Goal: Use online tool/utility: Utilize a website feature to perform a specific function

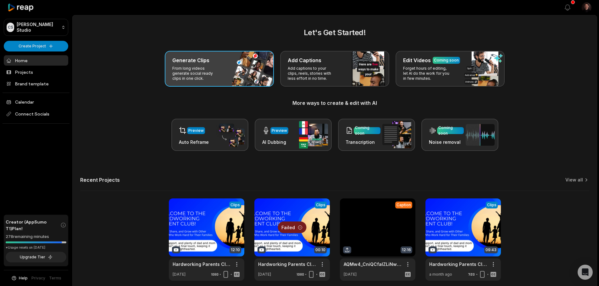
click at [210, 70] on p "From long videos generate social ready clips in one click." at bounding box center [196, 73] width 49 height 15
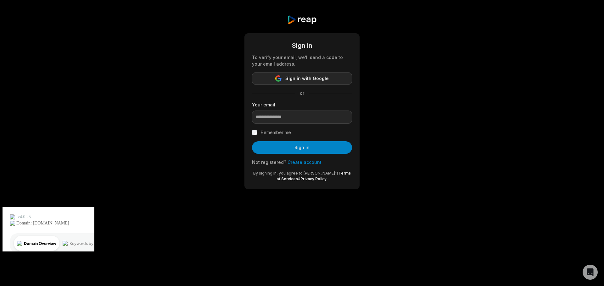
click at [315, 80] on span "Sign in with Google" at bounding box center [306, 79] width 43 height 8
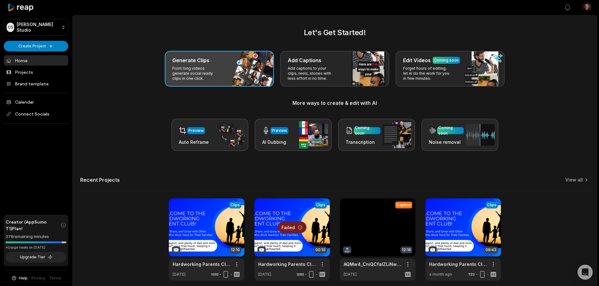
click at [194, 62] on h3 "Generate Clips" at bounding box center [190, 61] width 37 height 8
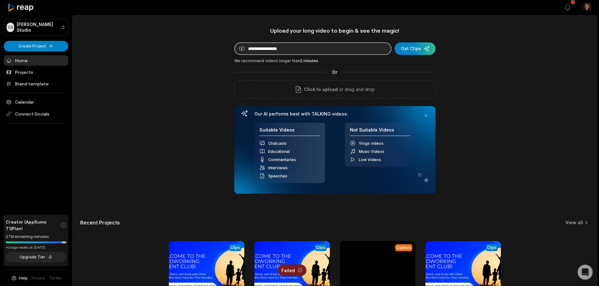
click at [253, 52] on input at bounding box center [312, 48] width 157 height 13
paste input "**********"
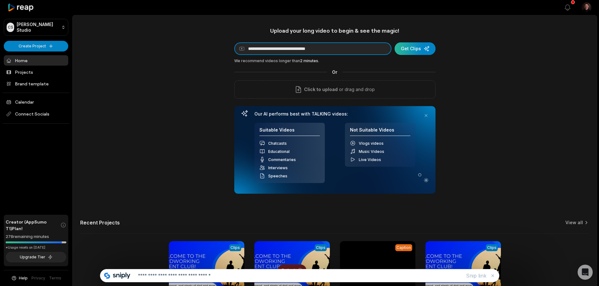
type input "**********"
click at [407, 45] on div "submit" at bounding box center [415, 48] width 41 height 13
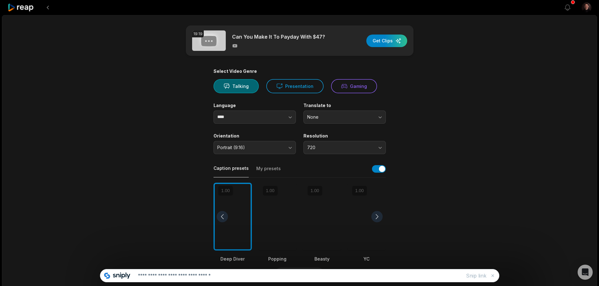
click at [318, 199] on div at bounding box center [322, 217] width 38 height 68
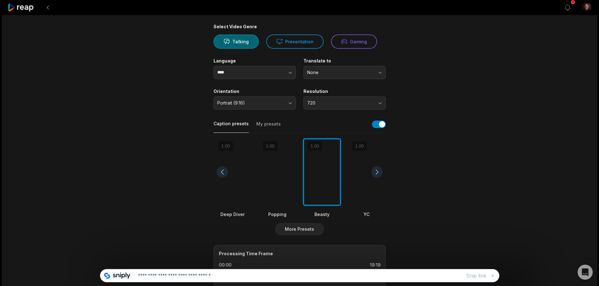
scroll to position [94, 0]
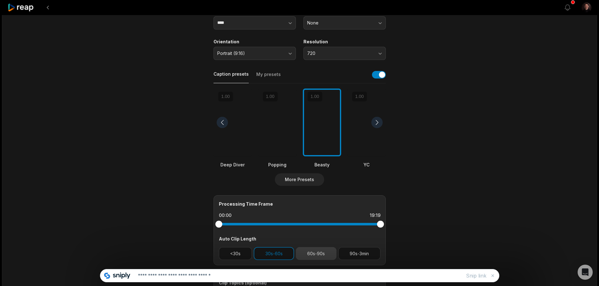
click at [324, 257] on button "60s-90s" at bounding box center [316, 253] width 41 height 13
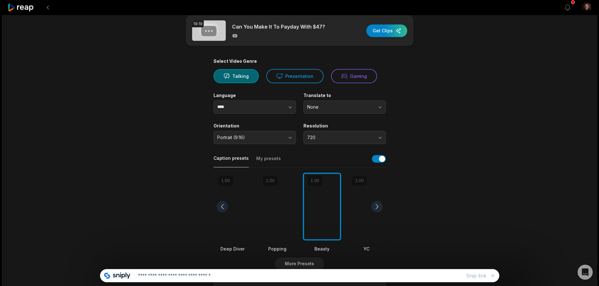
scroll to position [0, 0]
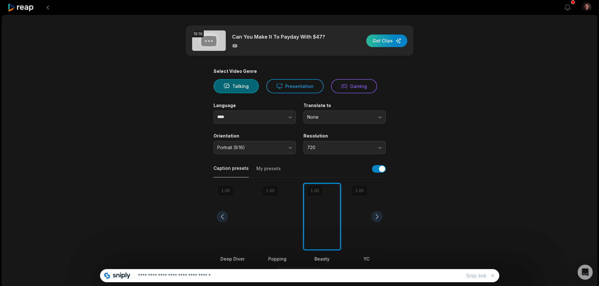
click at [382, 45] on div "button" at bounding box center [386, 41] width 41 height 13
